Goal: Task Accomplishment & Management: Complete application form

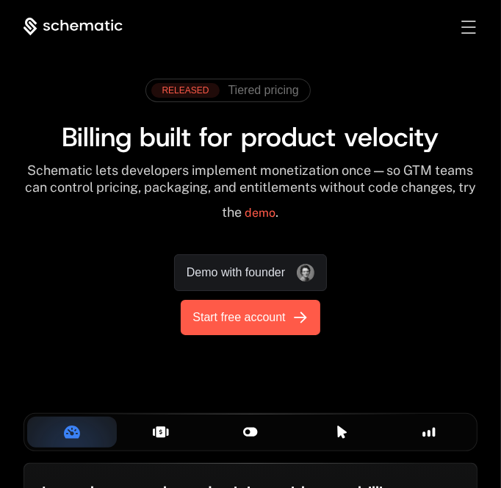
click at [295, 312] on icon "[object Object]" at bounding box center [300, 318] width 24 height 24
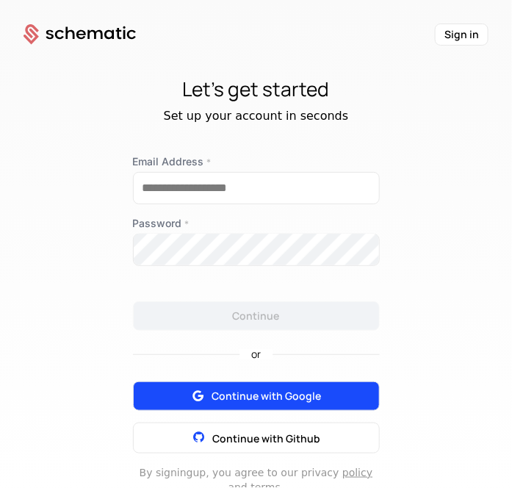
click at [254, 393] on span "Continue with Google" at bounding box center [266, 396] width 109 height 15
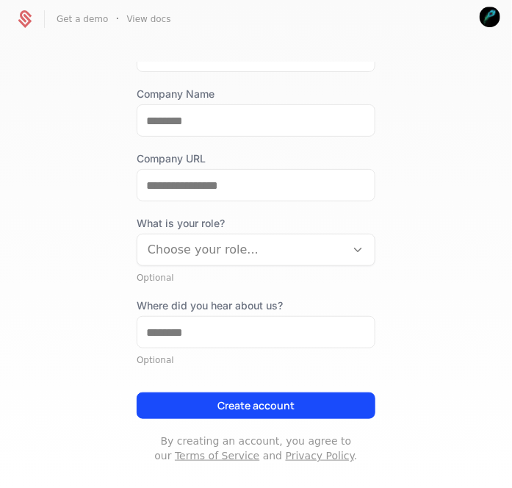
scroll to position [198, 0]
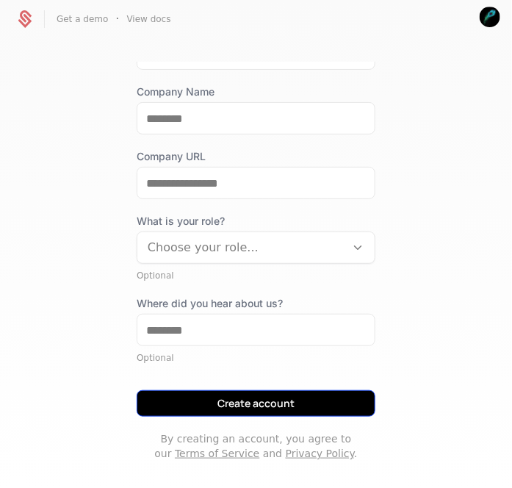
click at [265, 411] on button "Create account" at bounding box center [256, 403] width 239 height 26
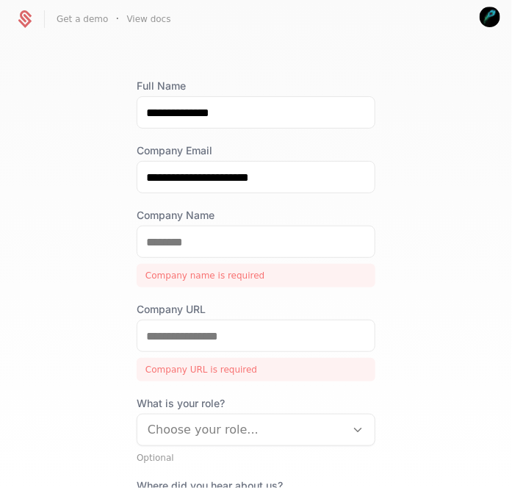
scroll to position [51, 0]
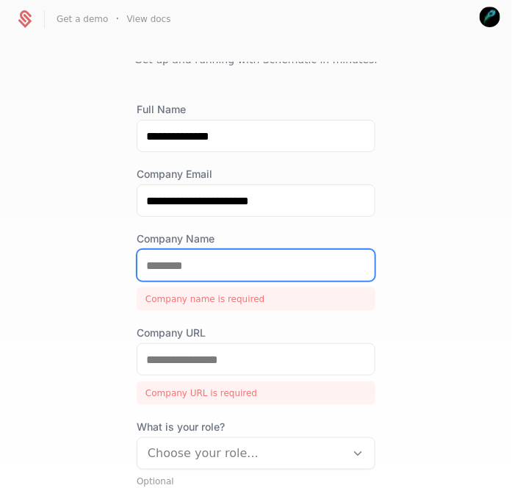
click at [201, 276] on input "Company Name" at bounding box center [255, 265] width 237 height 31
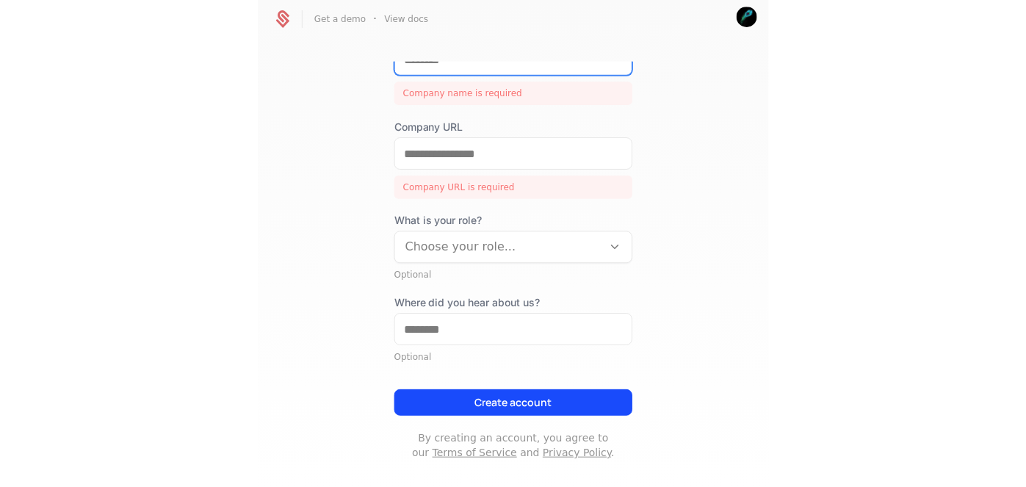
scroll to position [183, 0]
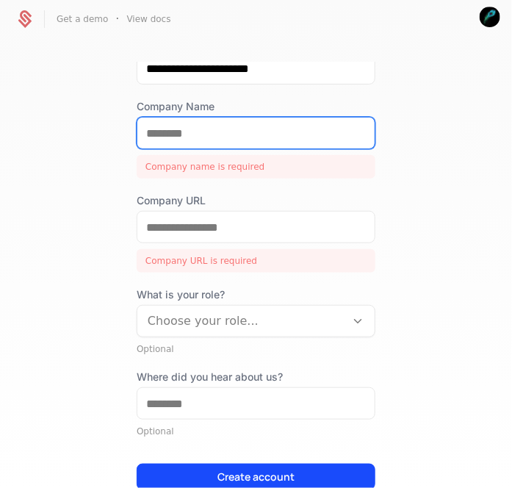
type input "*"
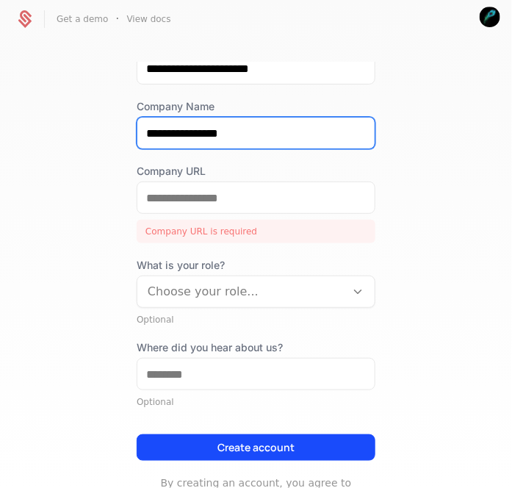
type input "**********"
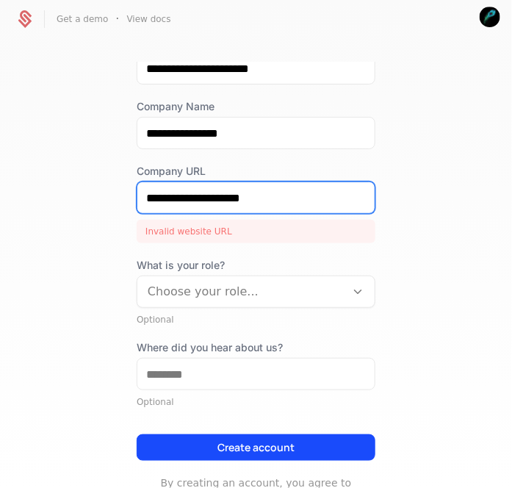
type input "**********"
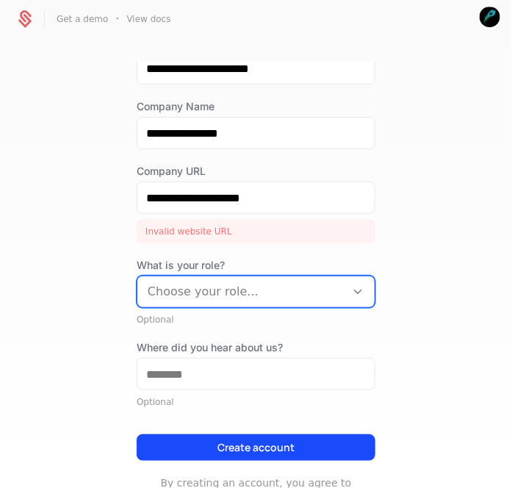
click at [137, 434] on button "Create account" at bounding box center [256, 447] width 239 height 26
type input "*"
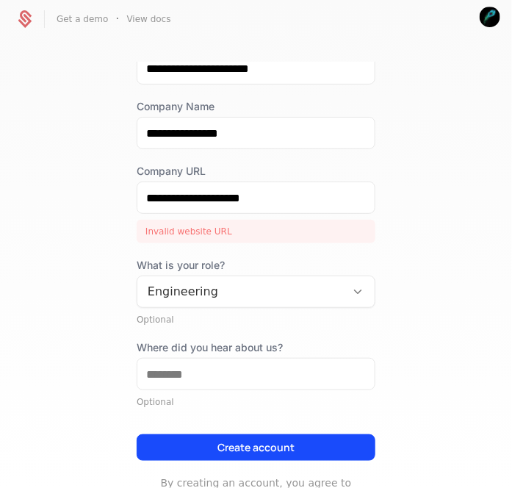
drag, startPoint x: 207, startPoint y: 230, endPoint x: 280, endPoint y: 184, distance: 85.8
click at [215, 225] on div "Invalid website URL" at bounding box center [256, 232] width 239 height 24
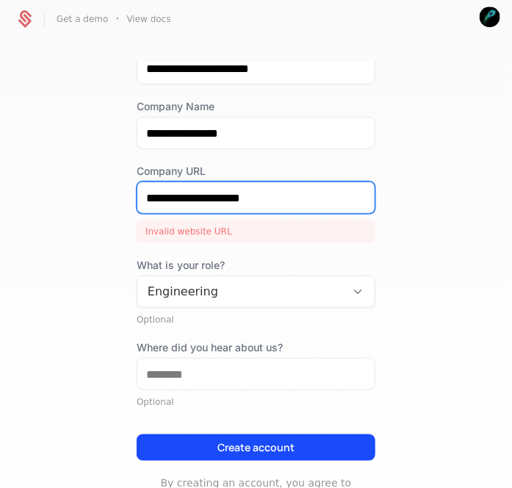
drag, startPoint x: 280, startPoint y: 184, endPoint x: -112, endPoint y: 216, distance: 393.6
click at [0, 216] on html "**********" at bounding box center [256, 244] width 512 height 488
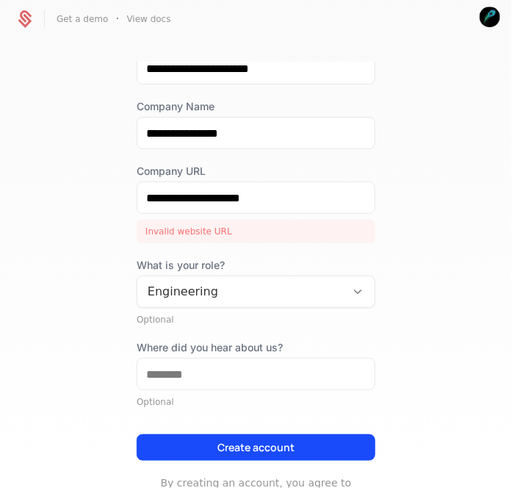
click at [127, 206] on div "**********" at bounding box center [256, 281] width 512 height 439
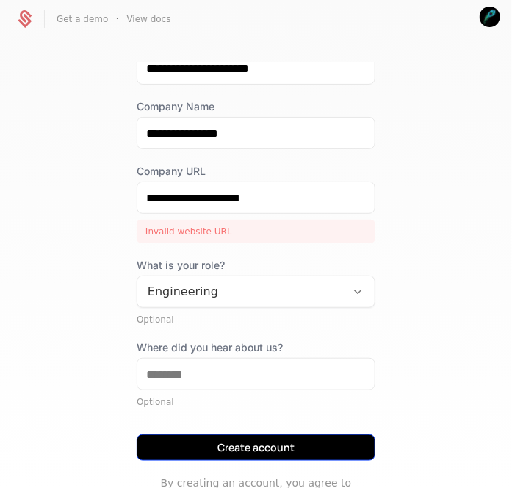
click at [240, 440] on button "Create account" at bounding box center [256, 447] width 239 height 26
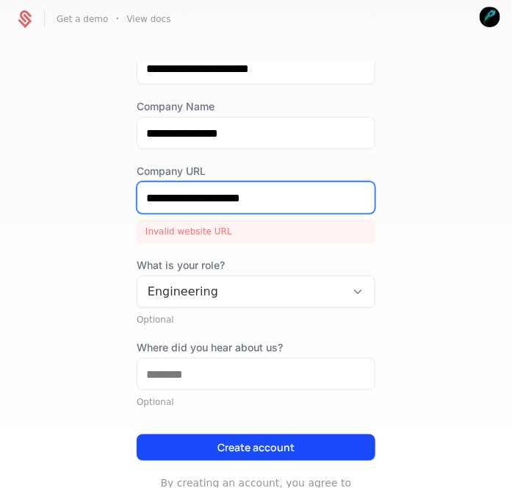
drag, startPoint x: 264, startPoint y: 203, endPoint x: 133, endPoint y: 185, distance: 131.9
click at [137, 185] on input "**********" at bounding box center [255, 197] width 237 height 31
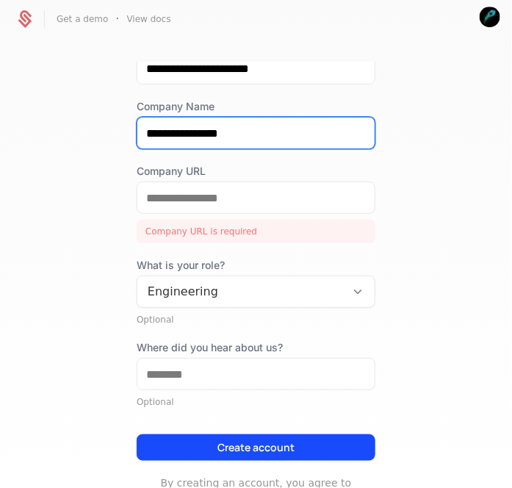
drag, startPoint x: 228, startPoint y: 129, endPoint x: 115, endPoint y: 120, distance: 114.2
click at [115, 120] on div "**********" at bounding box center [256, 281] width 512 height 439
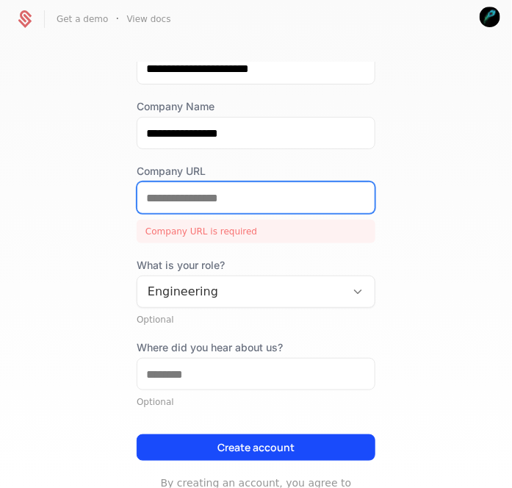
click at [209, 199] on input "Company URL" at bounding box center [255, 197] width 237 height 31
paste input "**********"
click at [141, 193] on input "**********" at bounding box center [255, 197] width 237 height 31
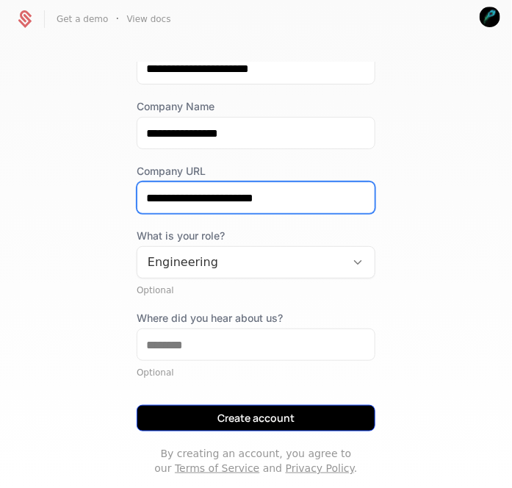
type input "**********"
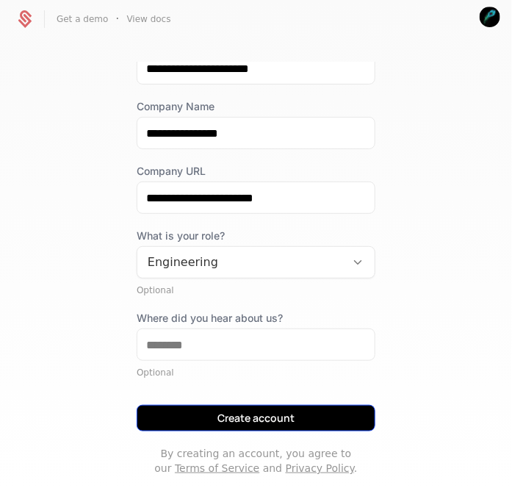
click at [288, 417] on button "Create account" at bounding box center [256, 418] width 239 height 26
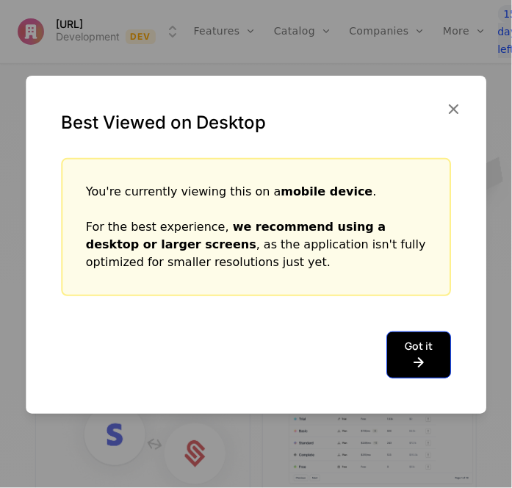
click at [436, 351] on button "Got it" at bounding box center [418, 354] width 65 height 47
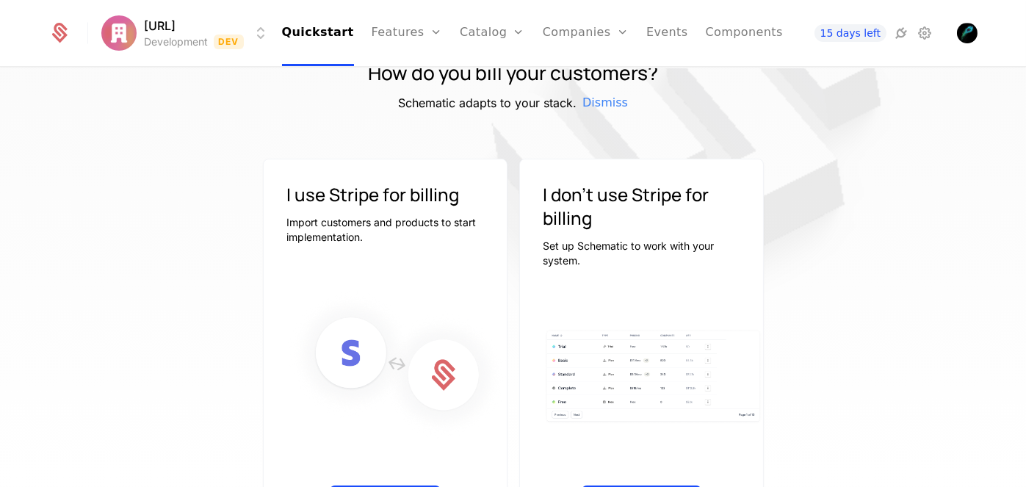
scroll to position [151, 0]
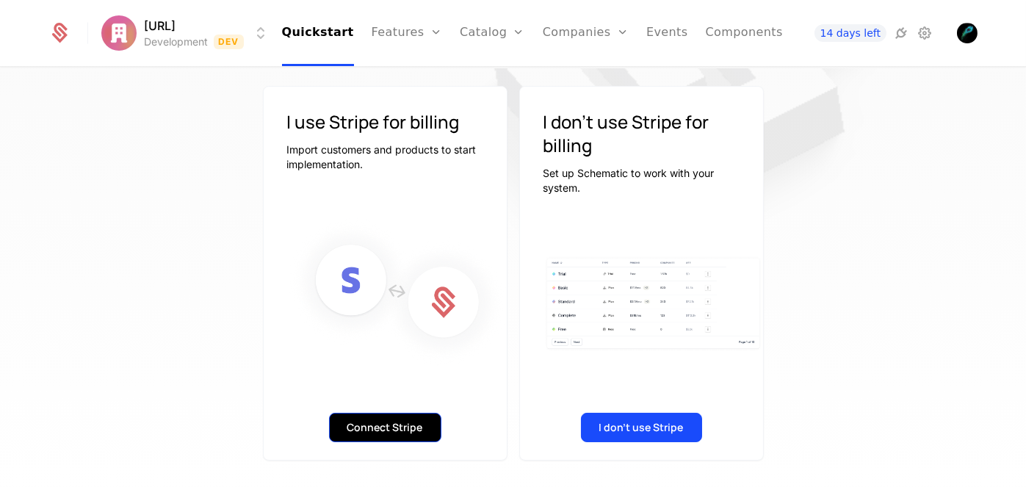
click at [370, 420] on button "Connect Stripe" at bounding box center [385, 427] width 112 height 29
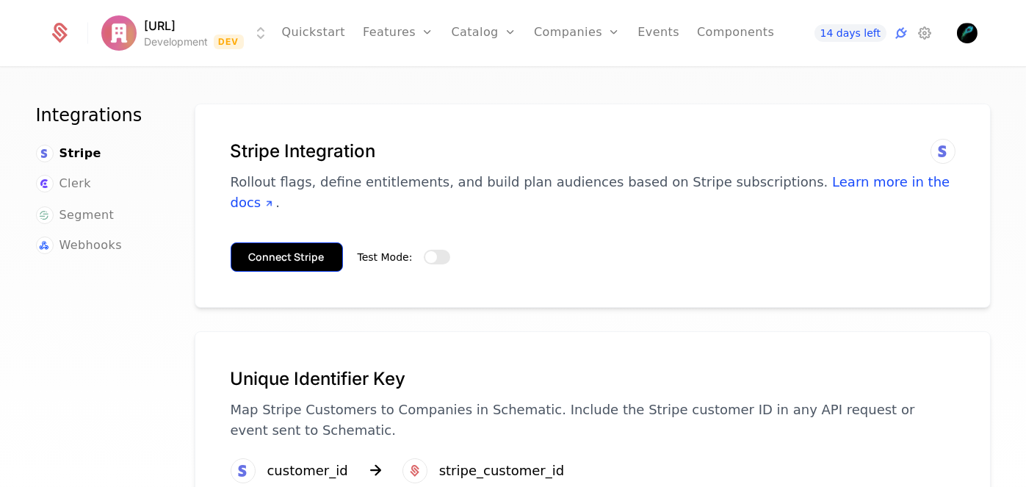
click at [317, 242] on button "Connect Stripe" at bounding box center [287, 256] width 112 height 29
click at [421, 248] on div "Test Mode:" at bounding box center [404, 257] width 93 height 18
click at [428, 251] on span "button" at bounding box center [431, 257] width 12 height 12
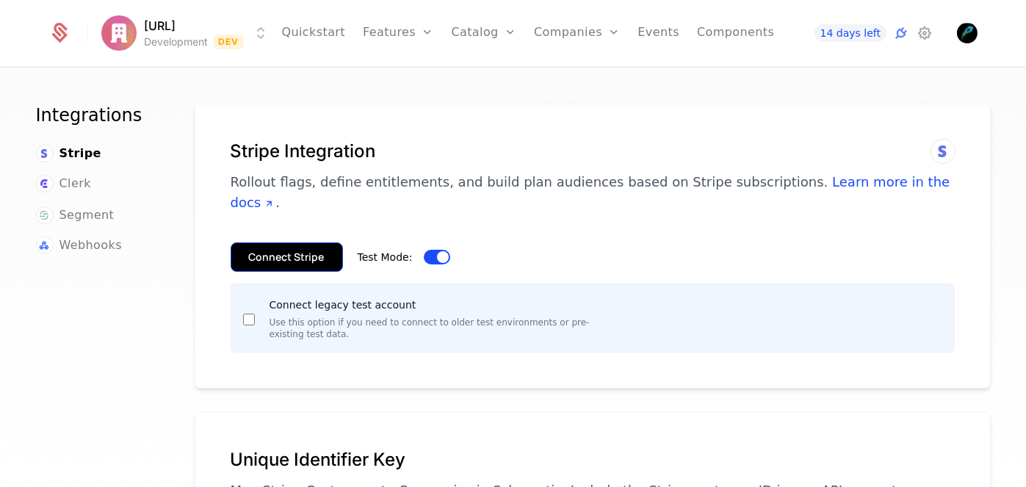
click at [272, 243] on button "Connect Stripe" at bounding box center [287, 256] width 112 height 29
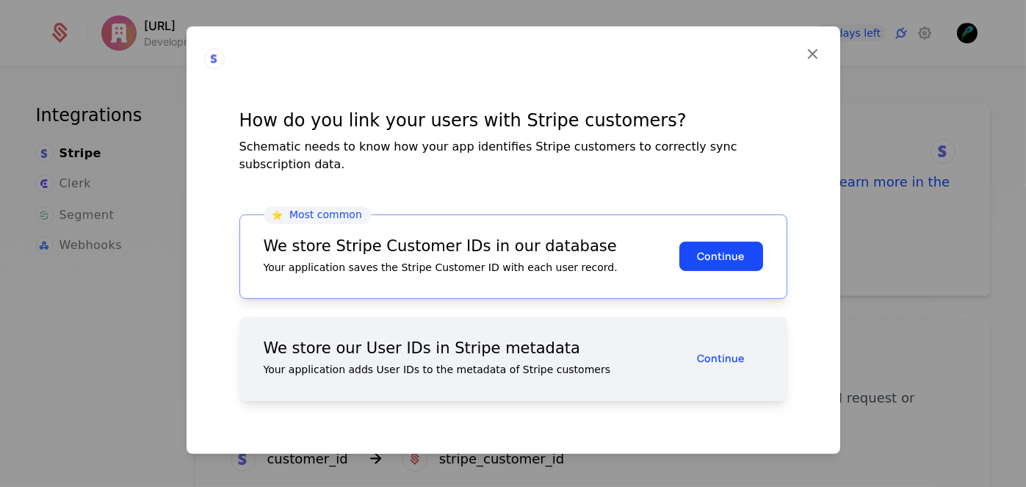
click at [801, 64] on div "How do you link your users with Stripe customers? Schematic needs to know how y…" at bounding box center [514, 240] width 654 height 428
click at [807, 62] on icon at bounding box center [813, 52] width 19 height 19
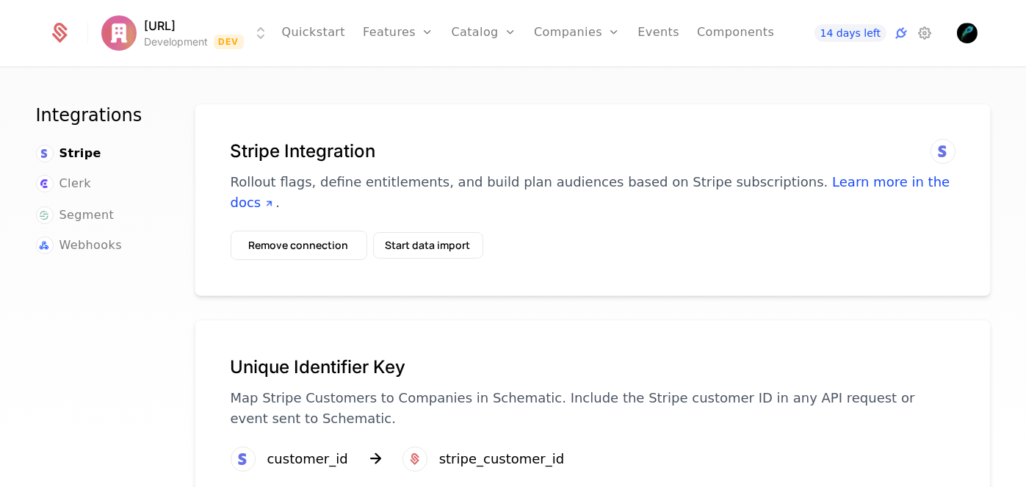
scroll to position [34, 0]
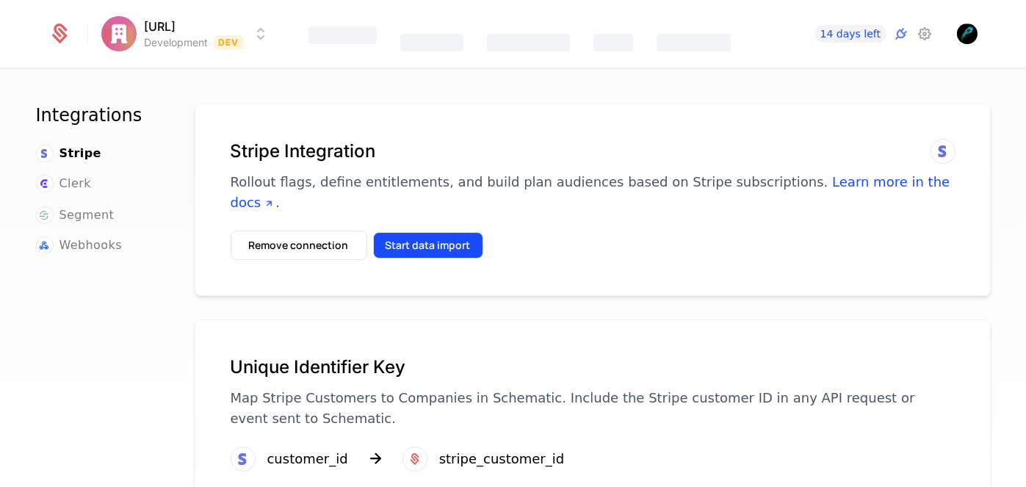
click at [416, 232] on button "Start data import" at bounding box center [428, 245] width 110 height 26
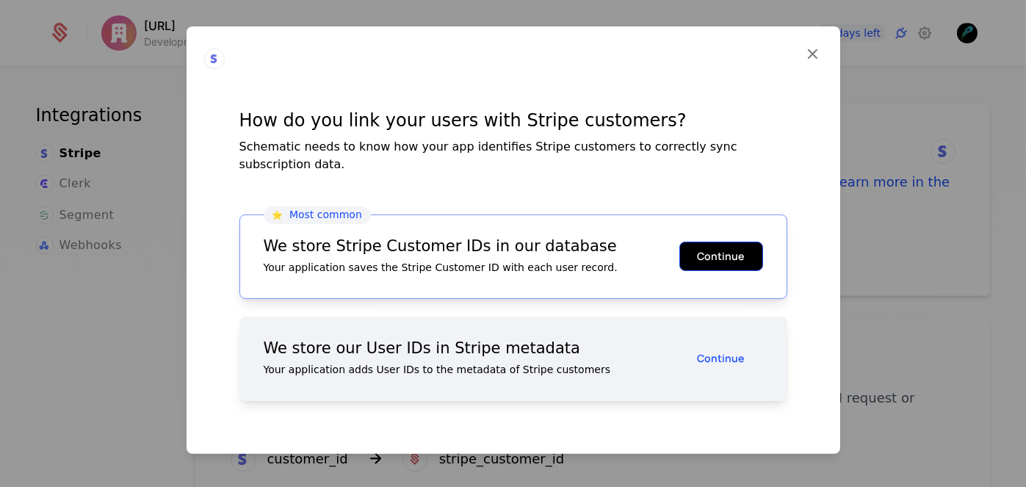
click at [729, 244] on button "Continue" at bounding box center [722, 256] width 84 height 29
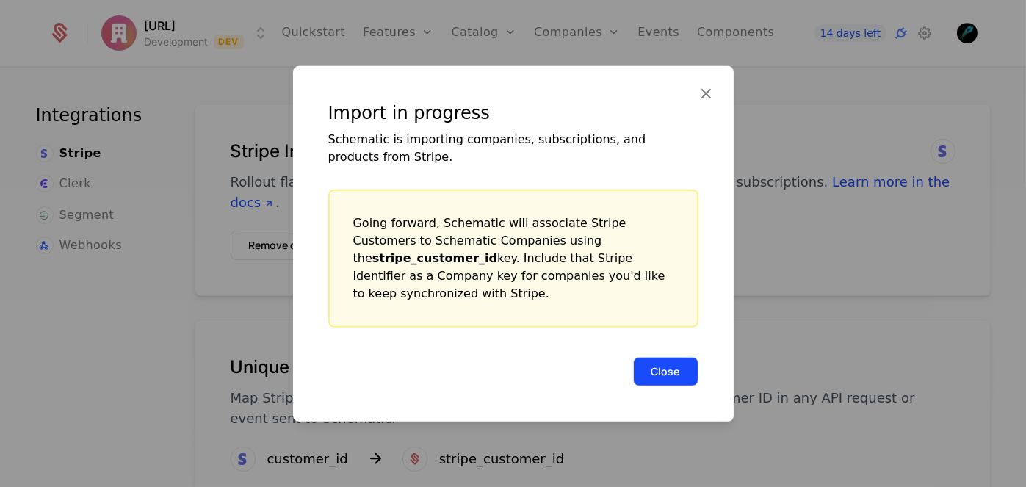
click at [671, 372] on button "Close" at bounding box center [665, 370] width 65 height 29
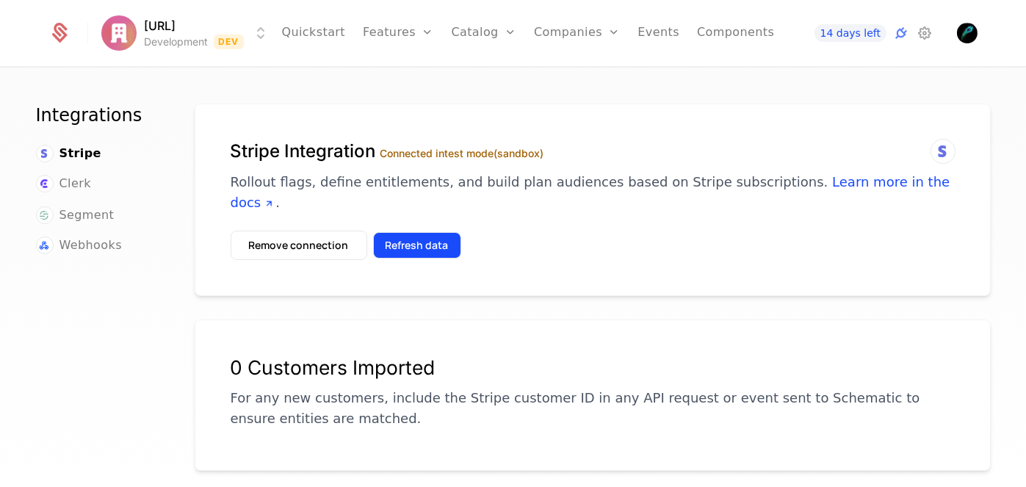
click at [421, 232] on button "Refresh data" at bounding box center [417, 245] width 88 height 26
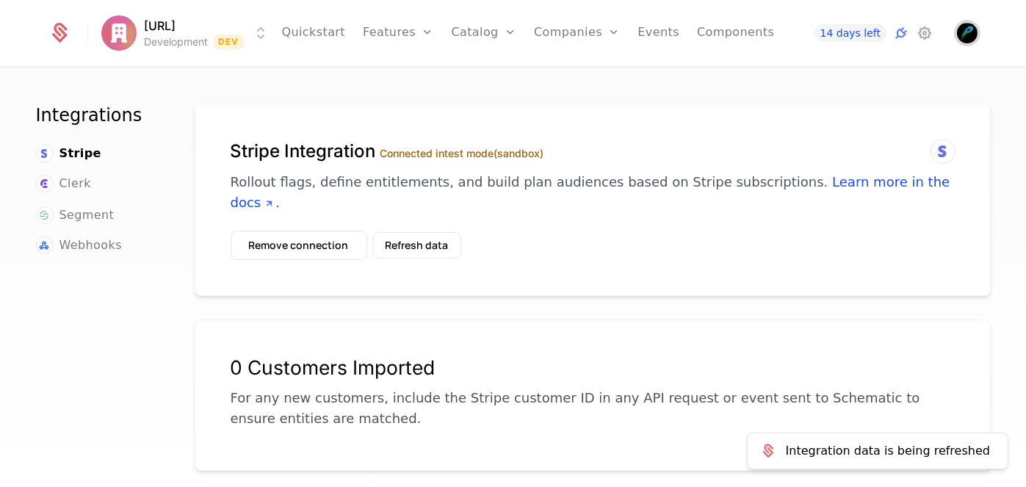
click at [962, 24] on img "Open user button" at bounding box center [967, 33] width 21 height 21
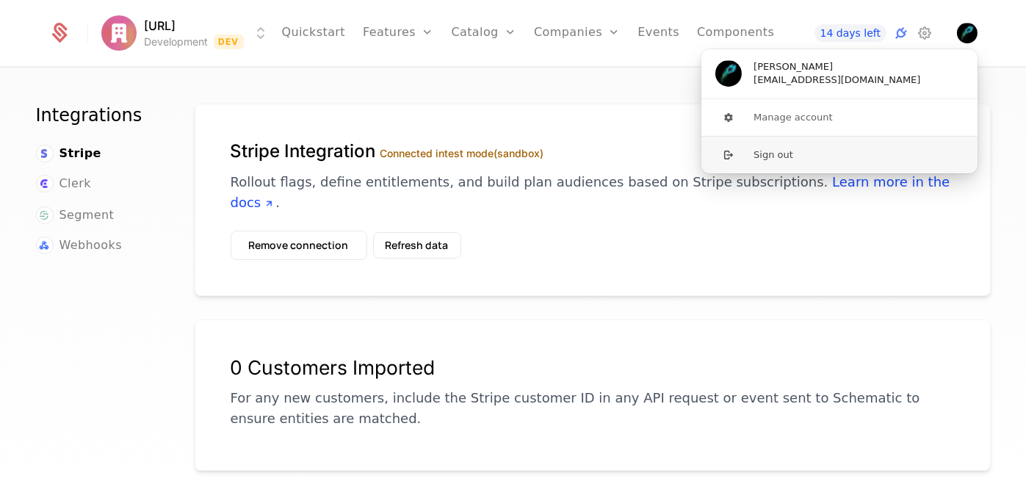
click at [787, 145] on button "Sign out" at bounding box center [840, 154] width 278 height 37
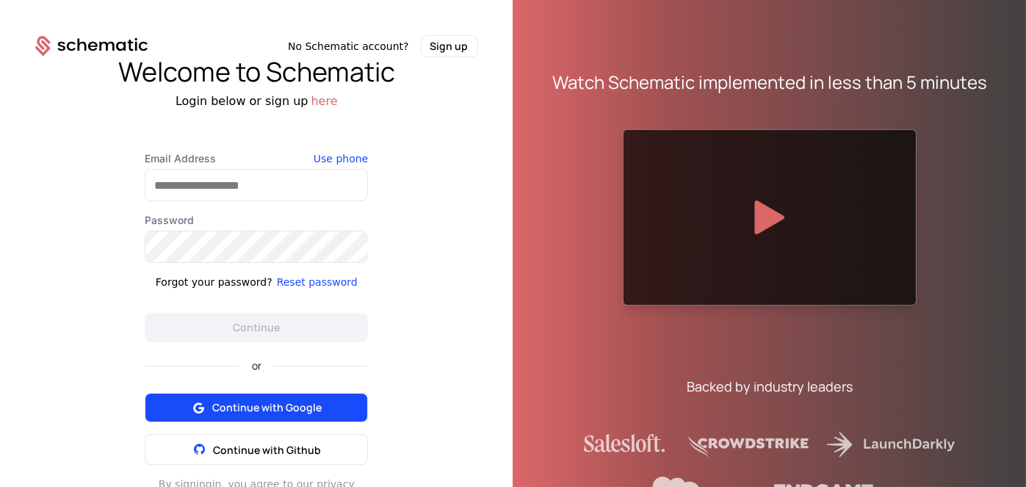
click at [254, 412] on span "Continue with Google" at bounding box center [266, 407] width 109 height 15
click at [260, 414] on button "Continue with Google" at bounding box center [256, 407] width 223 height 29
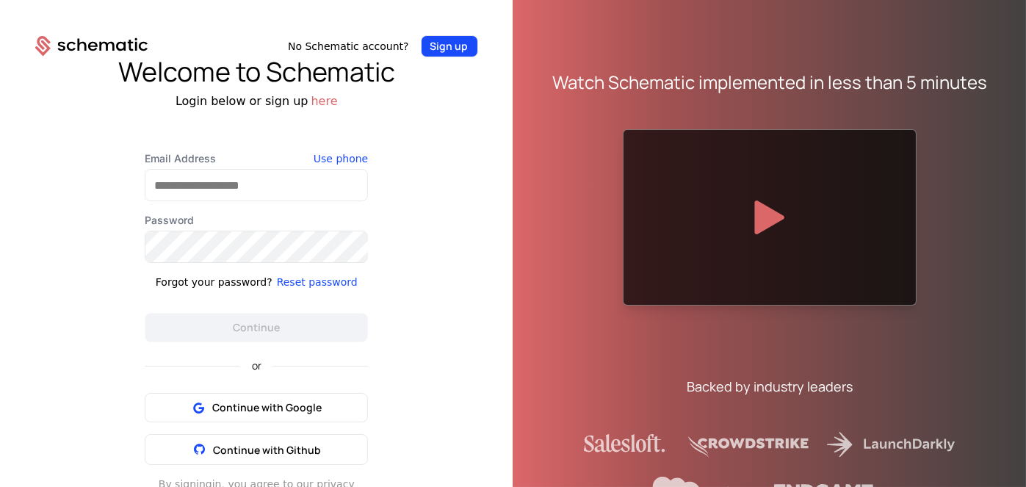
click at [457, 44] on button "Sign up" at bounding box center [449, 46] width 57 height 22
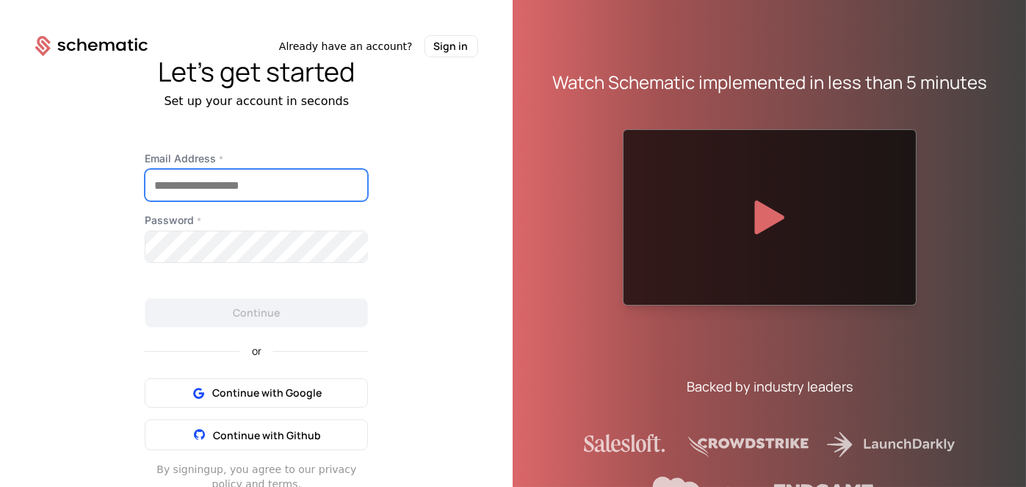
click at [286, 172] on input "Email Address *" at bounding box center [256, 185] width 222 height 31
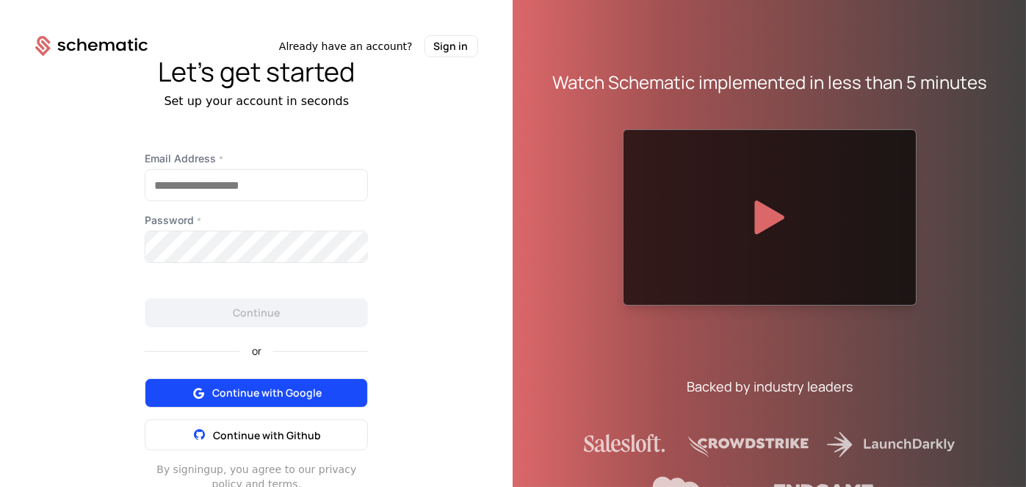
click at [292, 394] on div "or Continue with Google Continue with Github" at bounding box center [256, 389] width 223 height 123
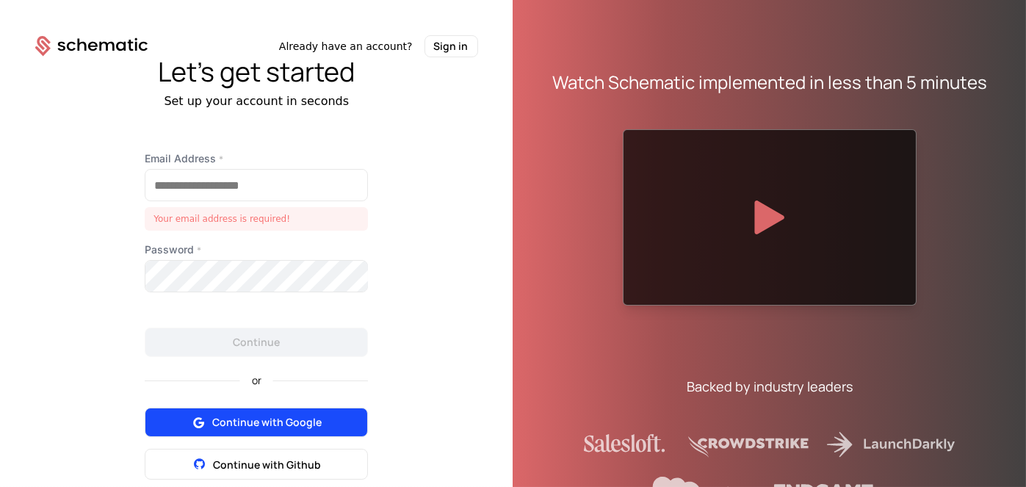
click at [284, 417] on span "Continue with Google" at bounding box center [266, 422] width 109 height 15
